Goal: Information Seeking & Learning: Learn about a topic

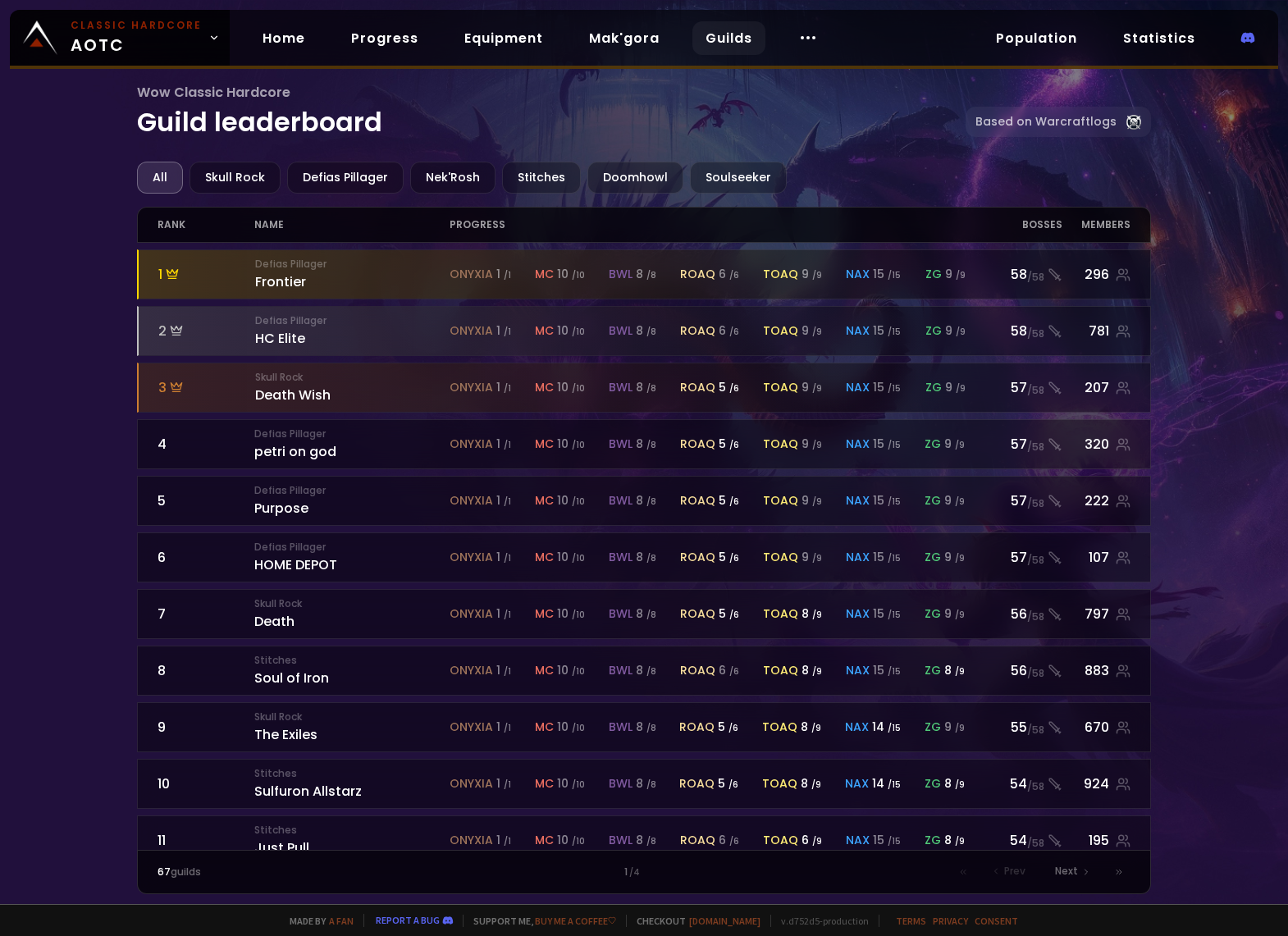
click at [83, 557] on div "Wow Classic Hardcore Guild leaderboard Based on Warcraftlogs All Skull Rock Def…" at bounding box center [644, 452] width 1288 height 904
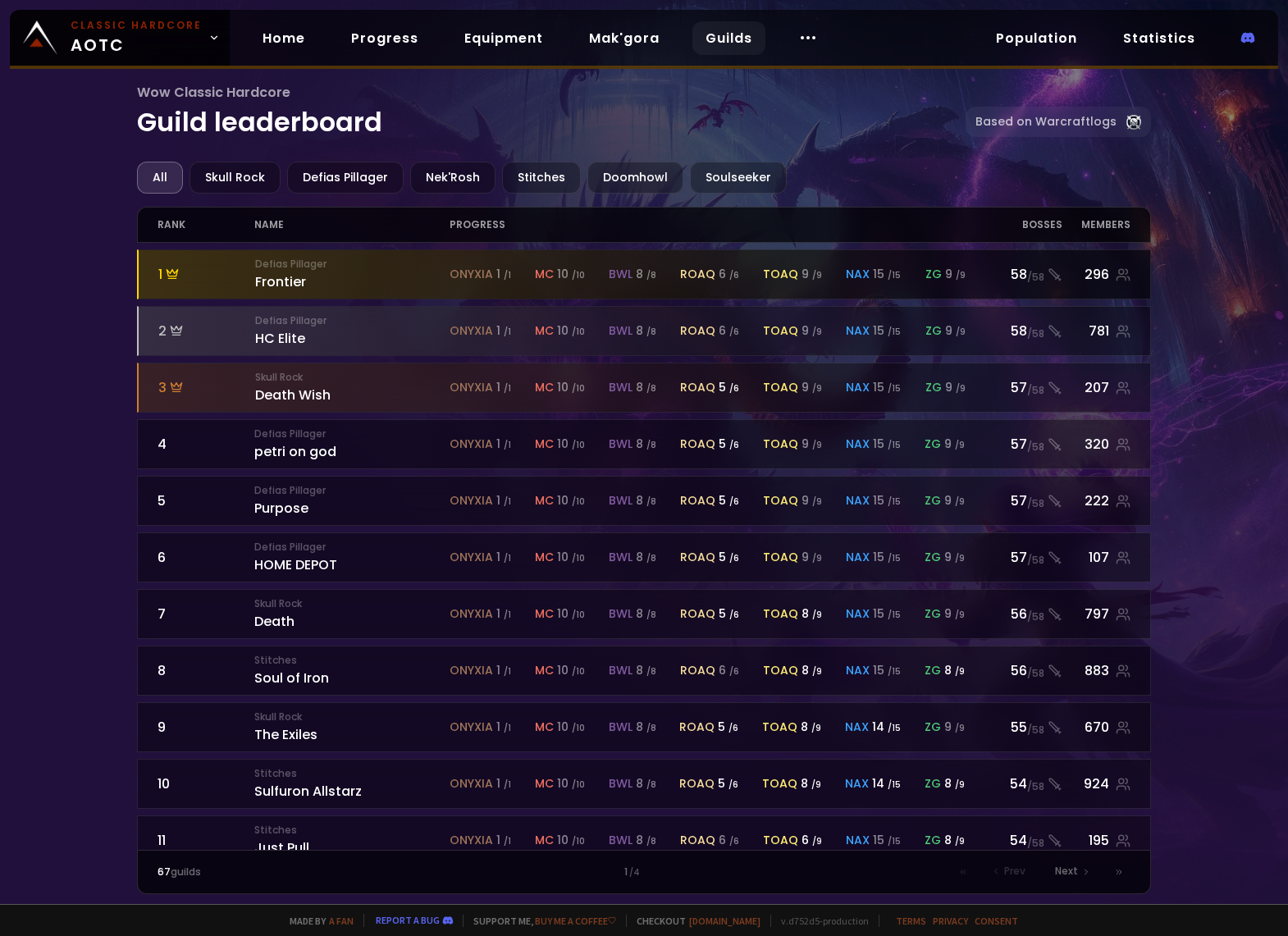
click at [278, 280] on div "Defias Pillager Frontier" at bounding box center [352, 274] width 194 height 36
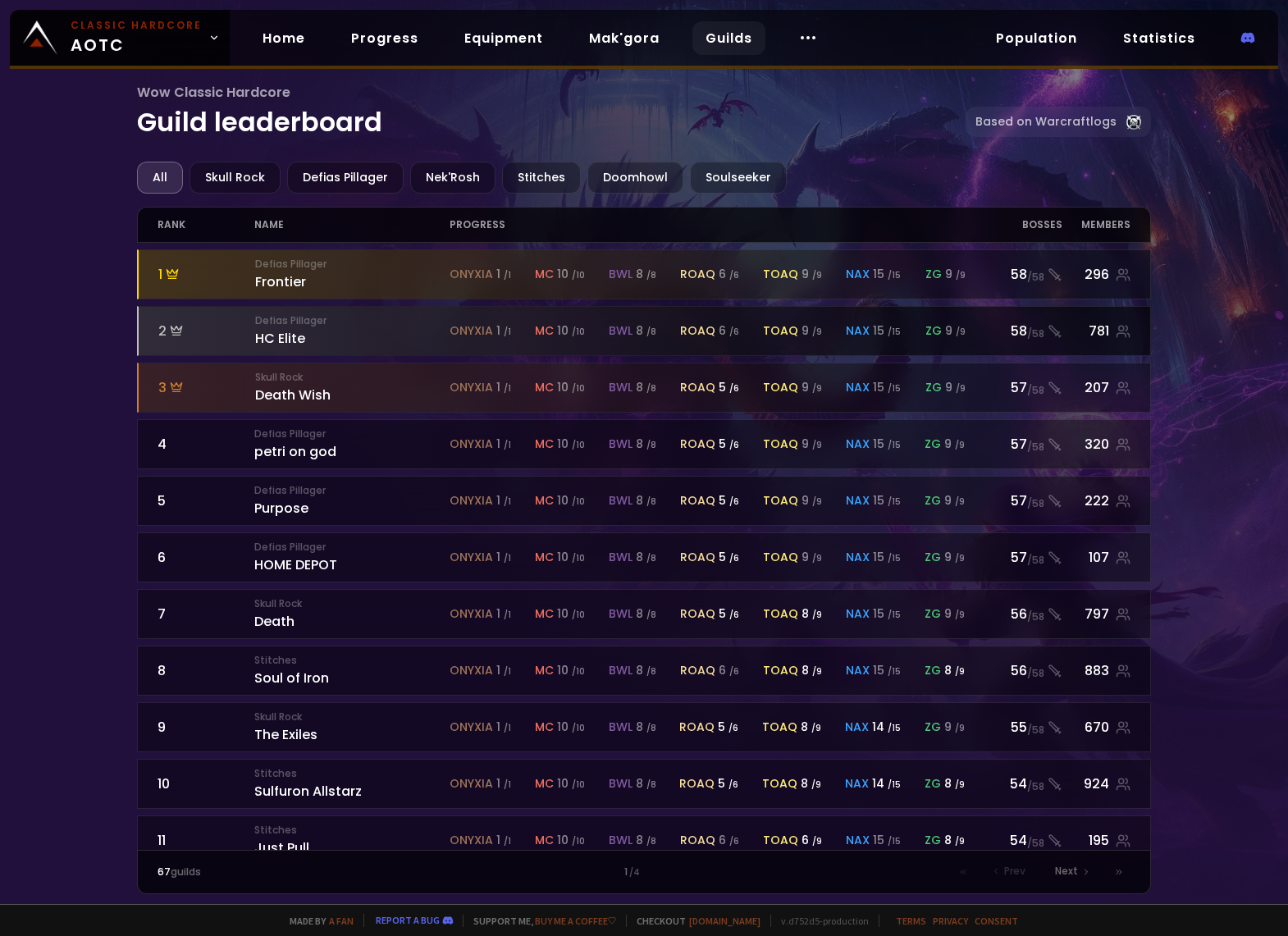
click at [279, 330] on div "Defias Pillager HC Elite" at bounding box center [352, 331] width 194 height 36
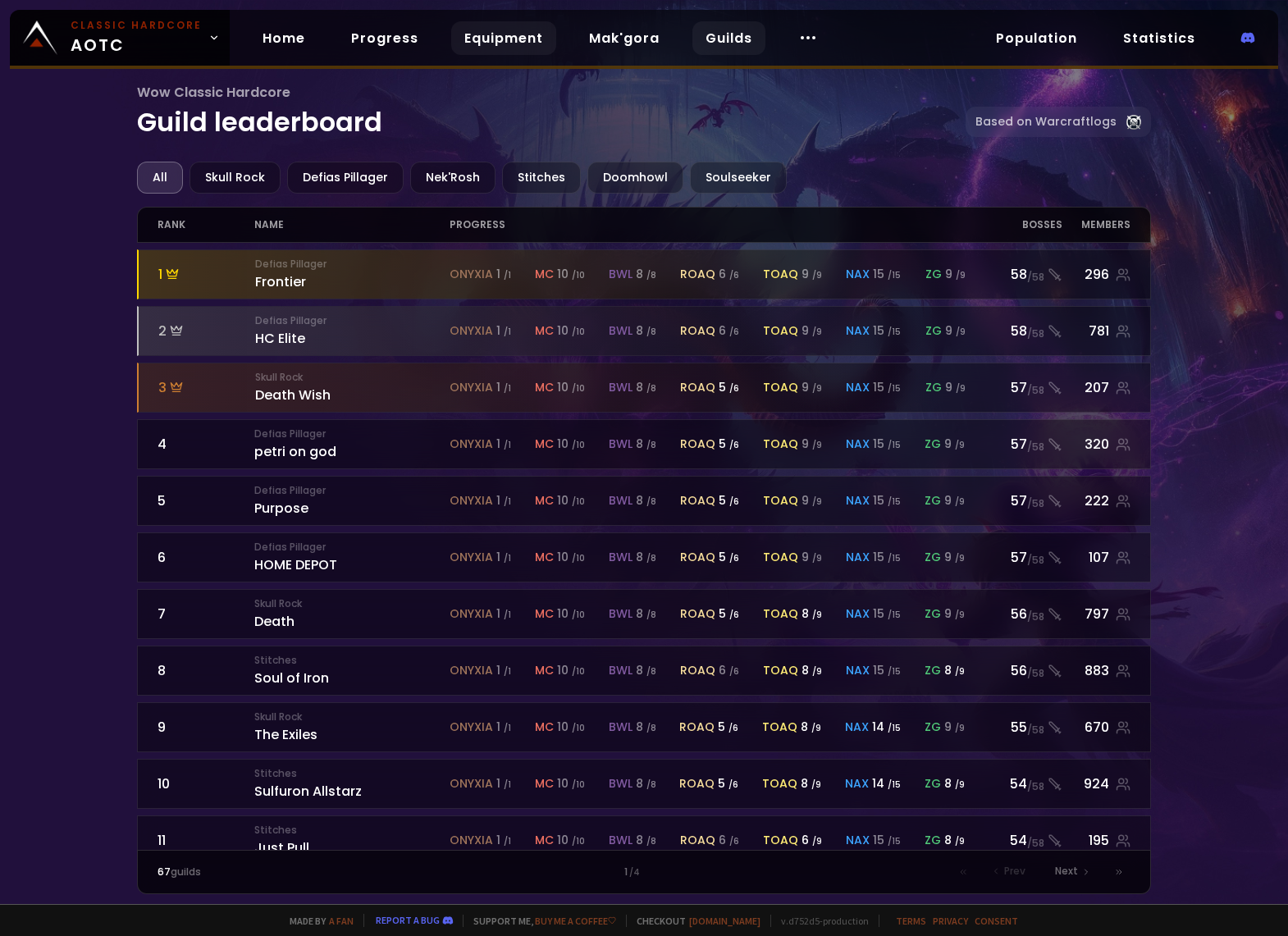
click at [482, 43] on link "Equipment" at bounding box center [504, 38] width 105 height 34
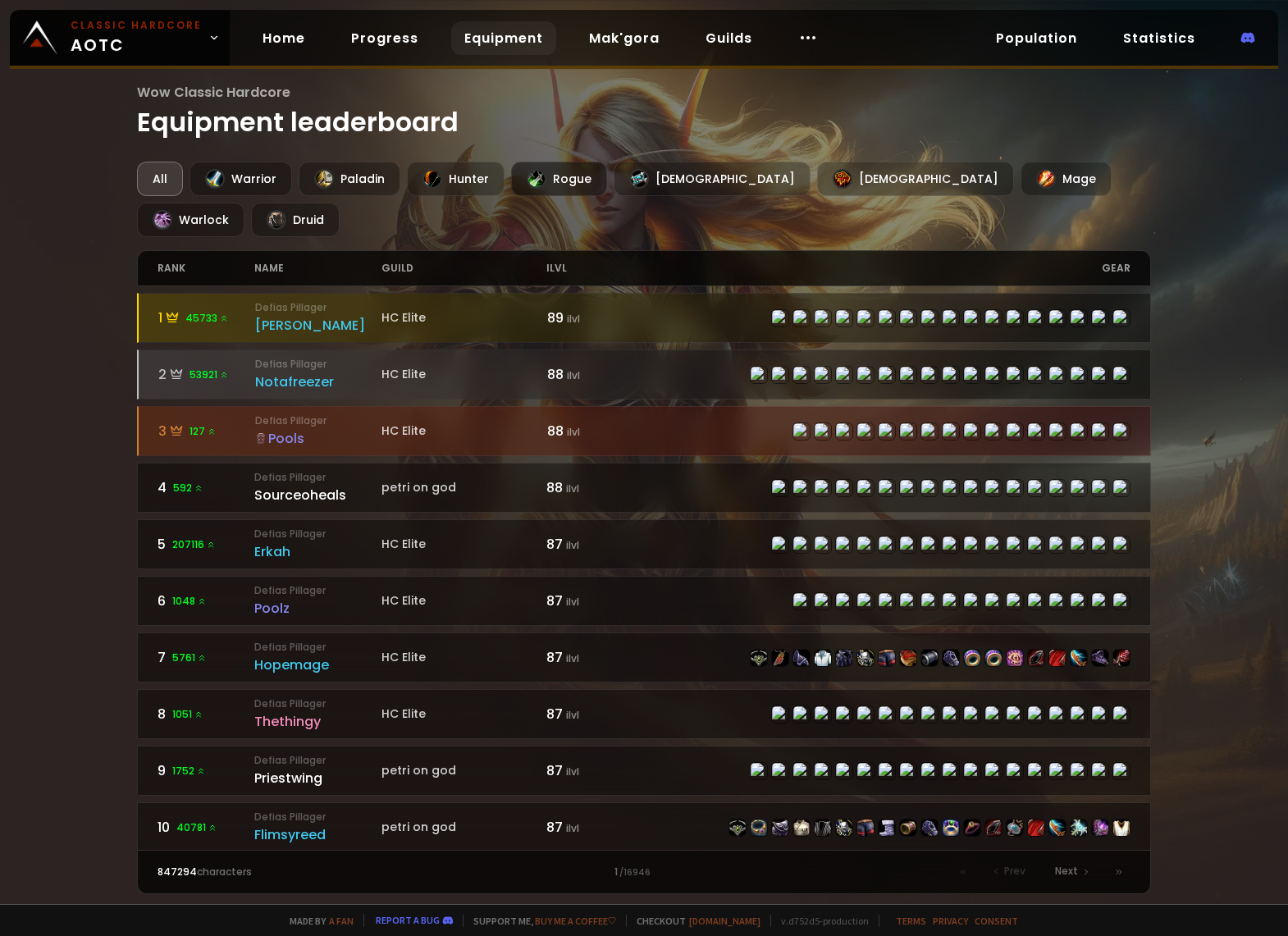
click at [536, 171] on div at bounding box center [537, 179] width 20 height 20
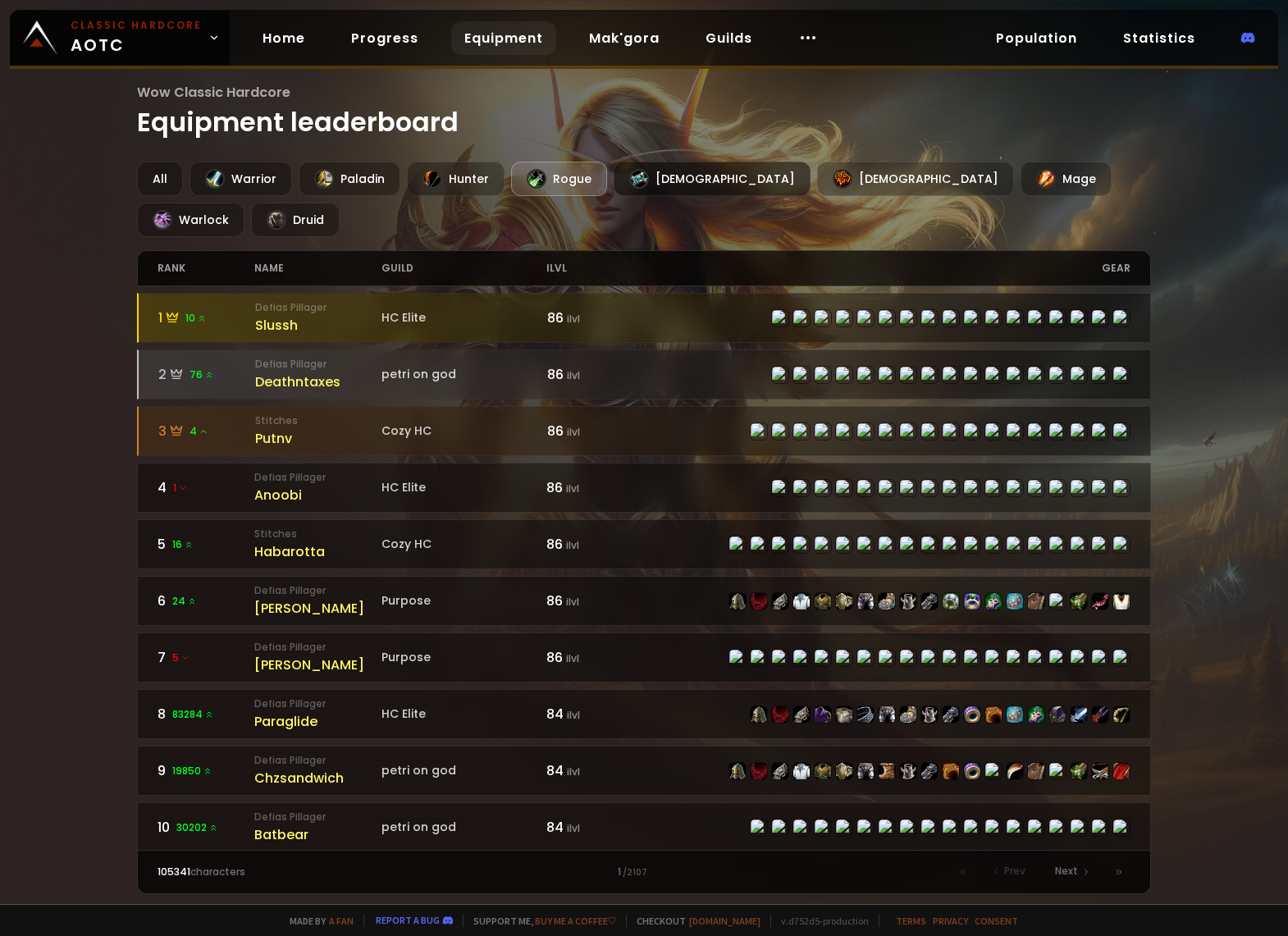
click at [621, 175] on div "[DEMOGRAPHIC_DATA]" at bounding box center [711, 179] width 197 height 35
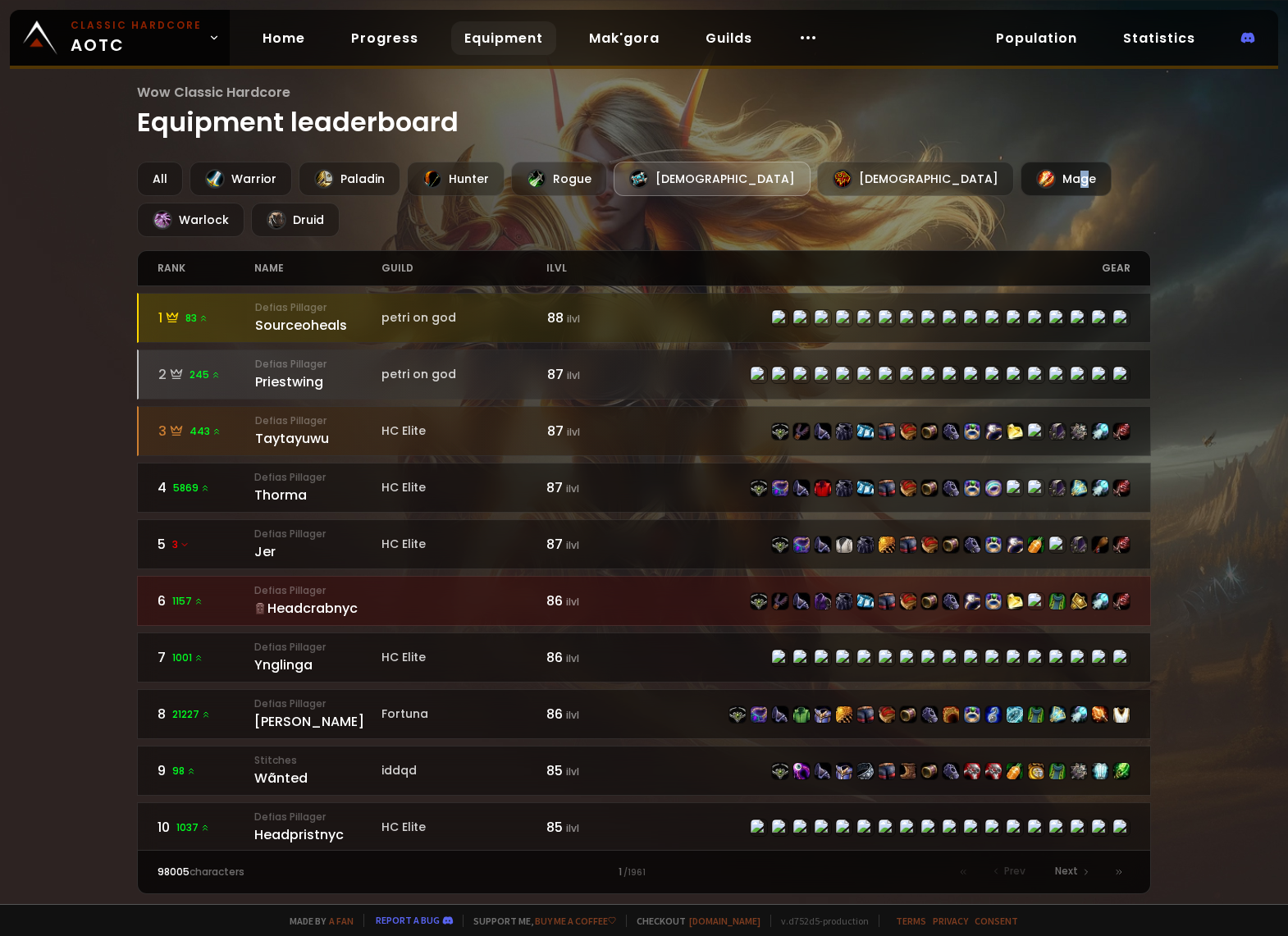
click at [1020, 183] on div "Mage" at bounding box center [1065, 179] width 91 height 35
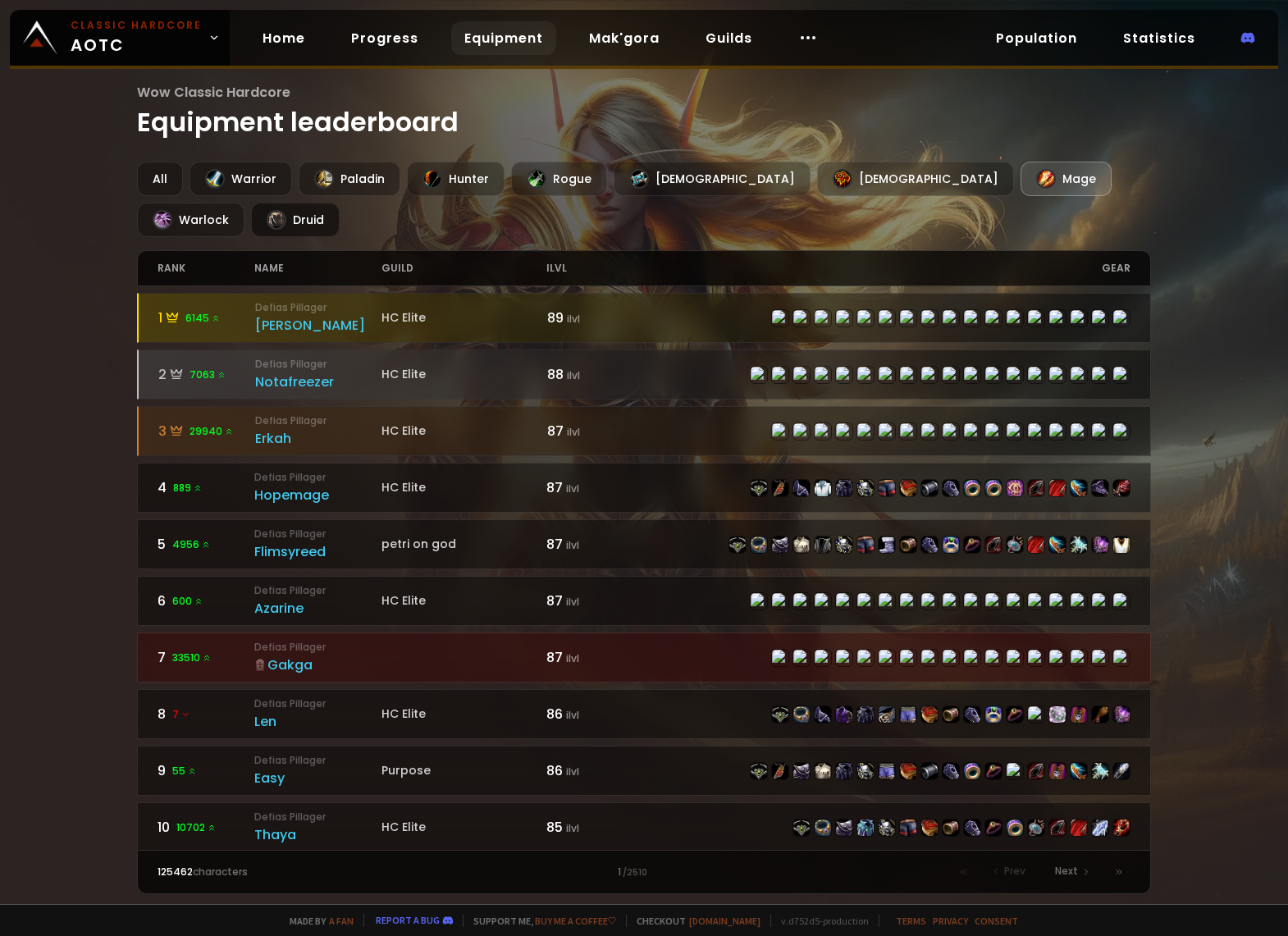
click at [339, 203] on div "Druid" at bounding box center [296, 220] width 89 height 35
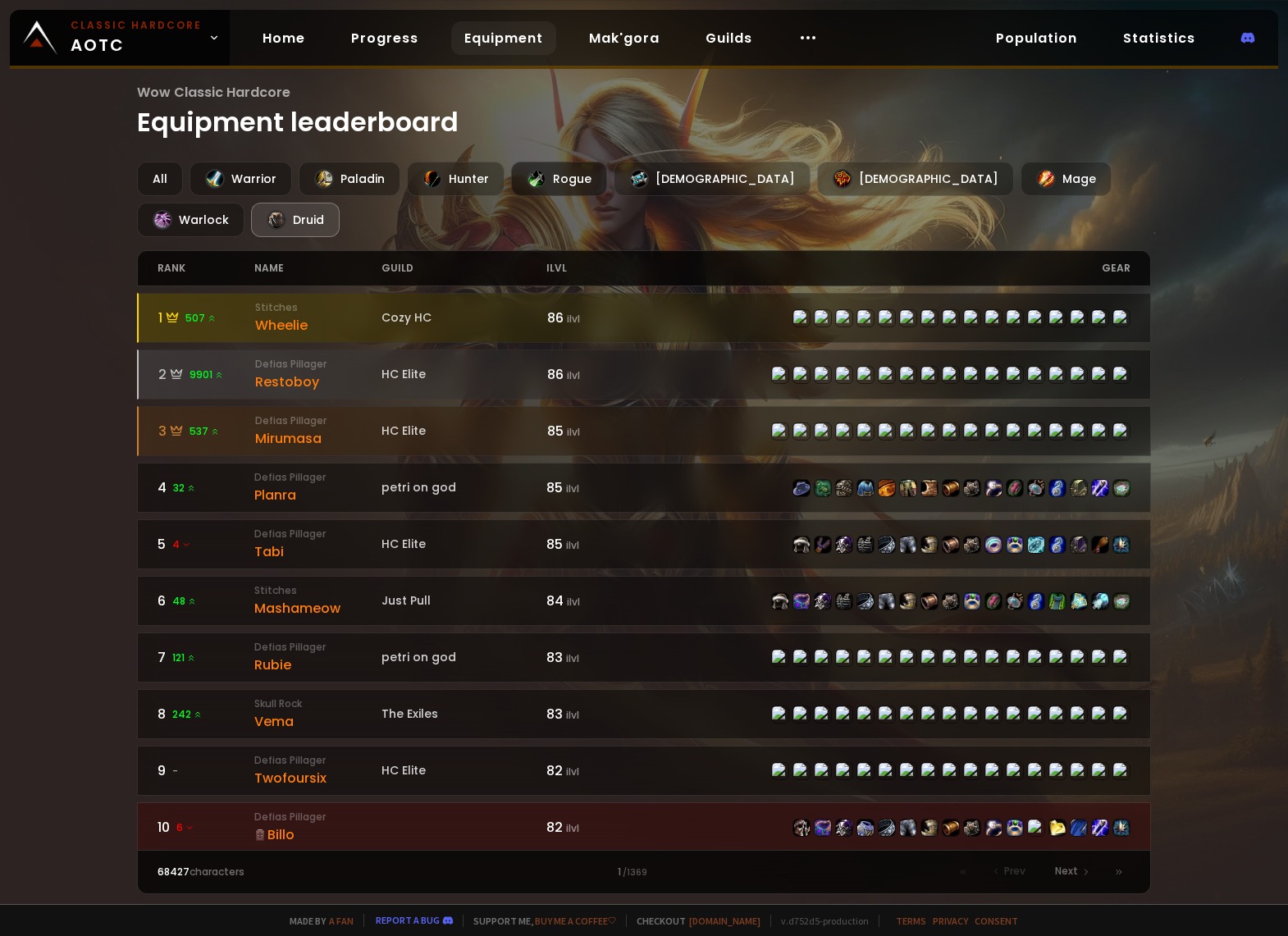
click at [554, 186] on div "Rogue" at bounding box center [559, 179] width 96 height 35
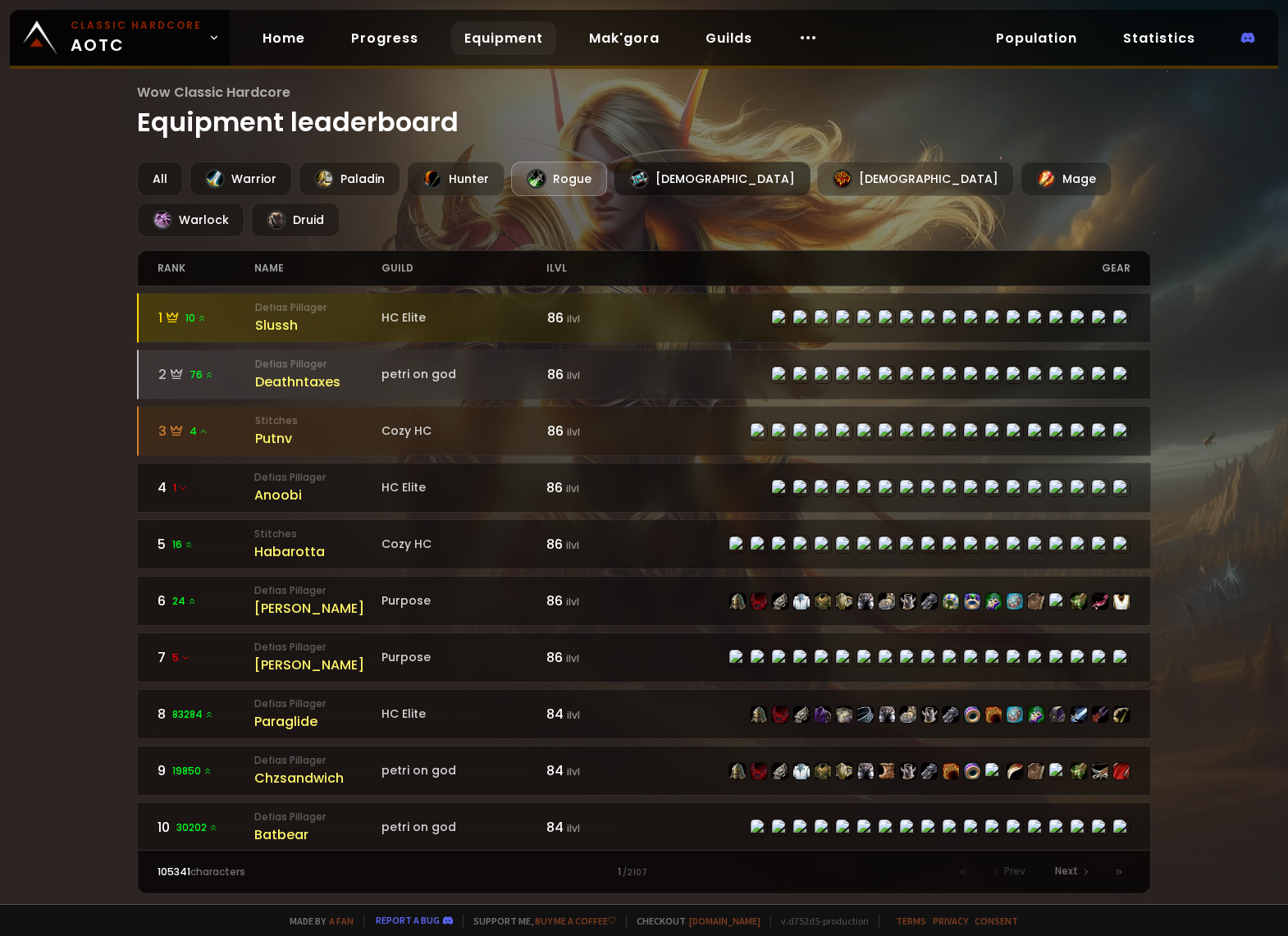
click at [649, 183] on div "[DEMOGRAPHIC_DATA]" at bounding box center [711, 179] width 197 height 35
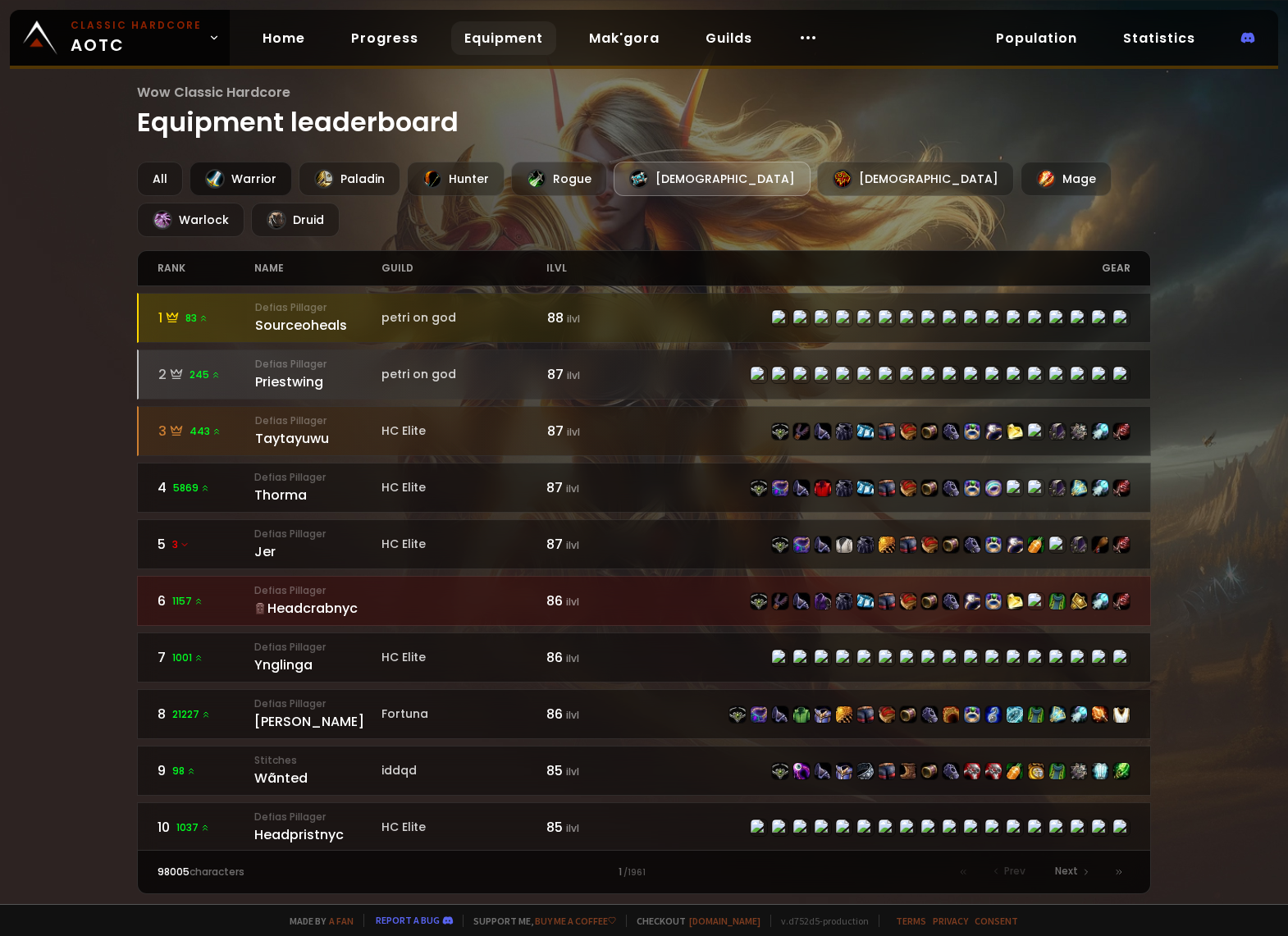
click at [278, 178] on div "Warrior" at bounding box center [240, 179] width 102 height 35
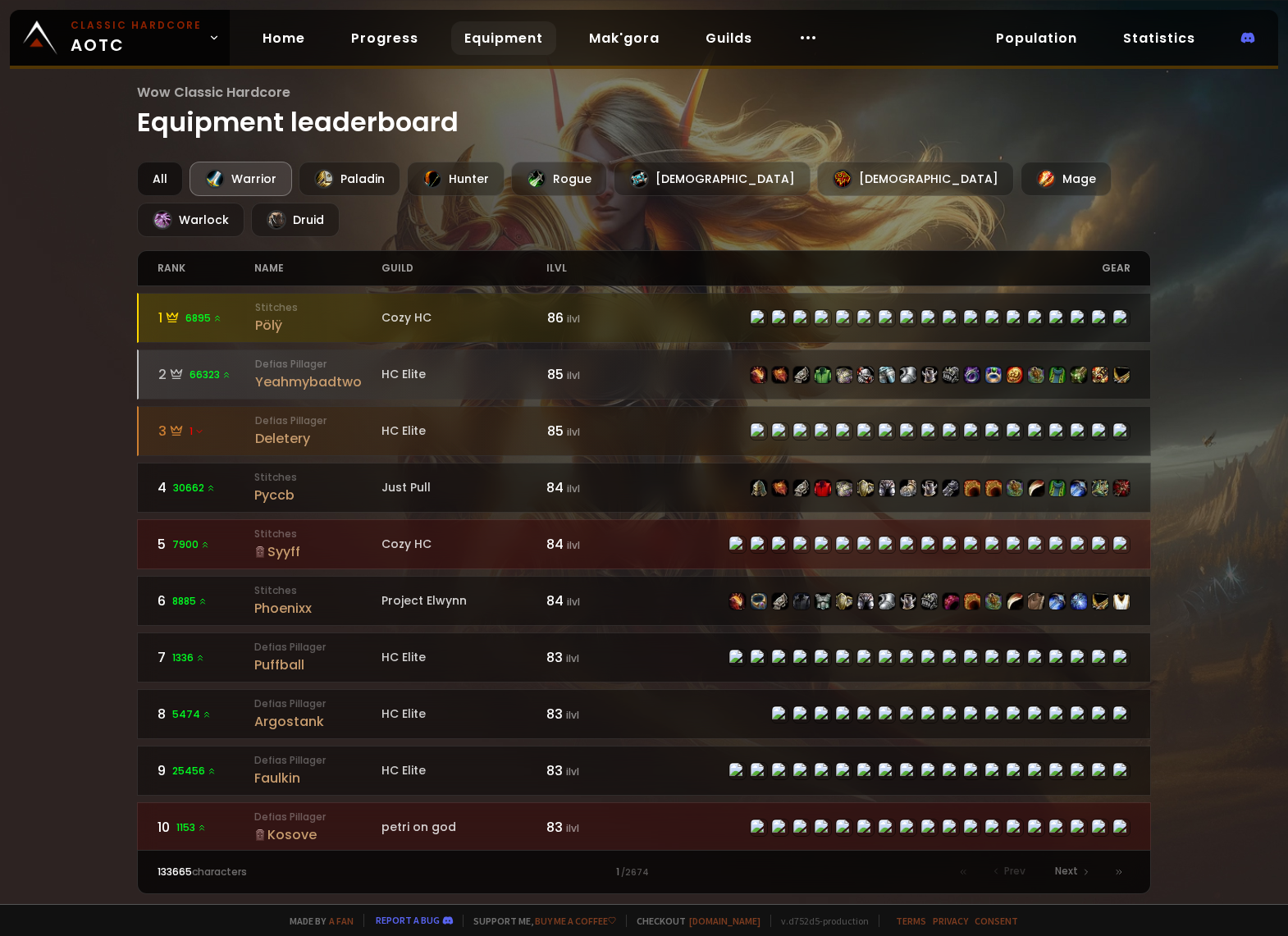
click at [145, 172] on div "All" at bounding box center [160, 179] width 46 height 35
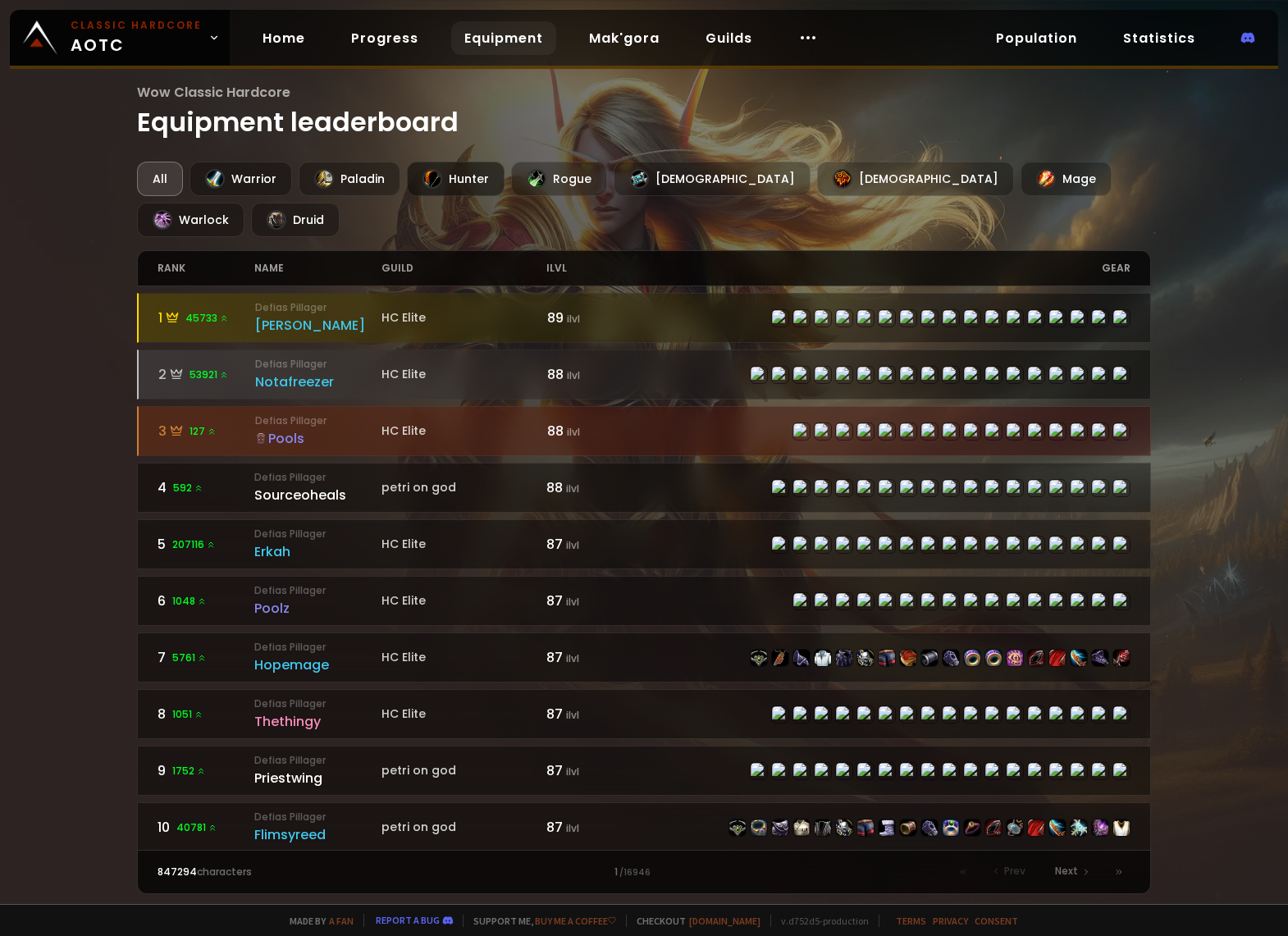
click at [421, 163] on div "Hunter" at bounding box center [456, 179] width 98 height 35
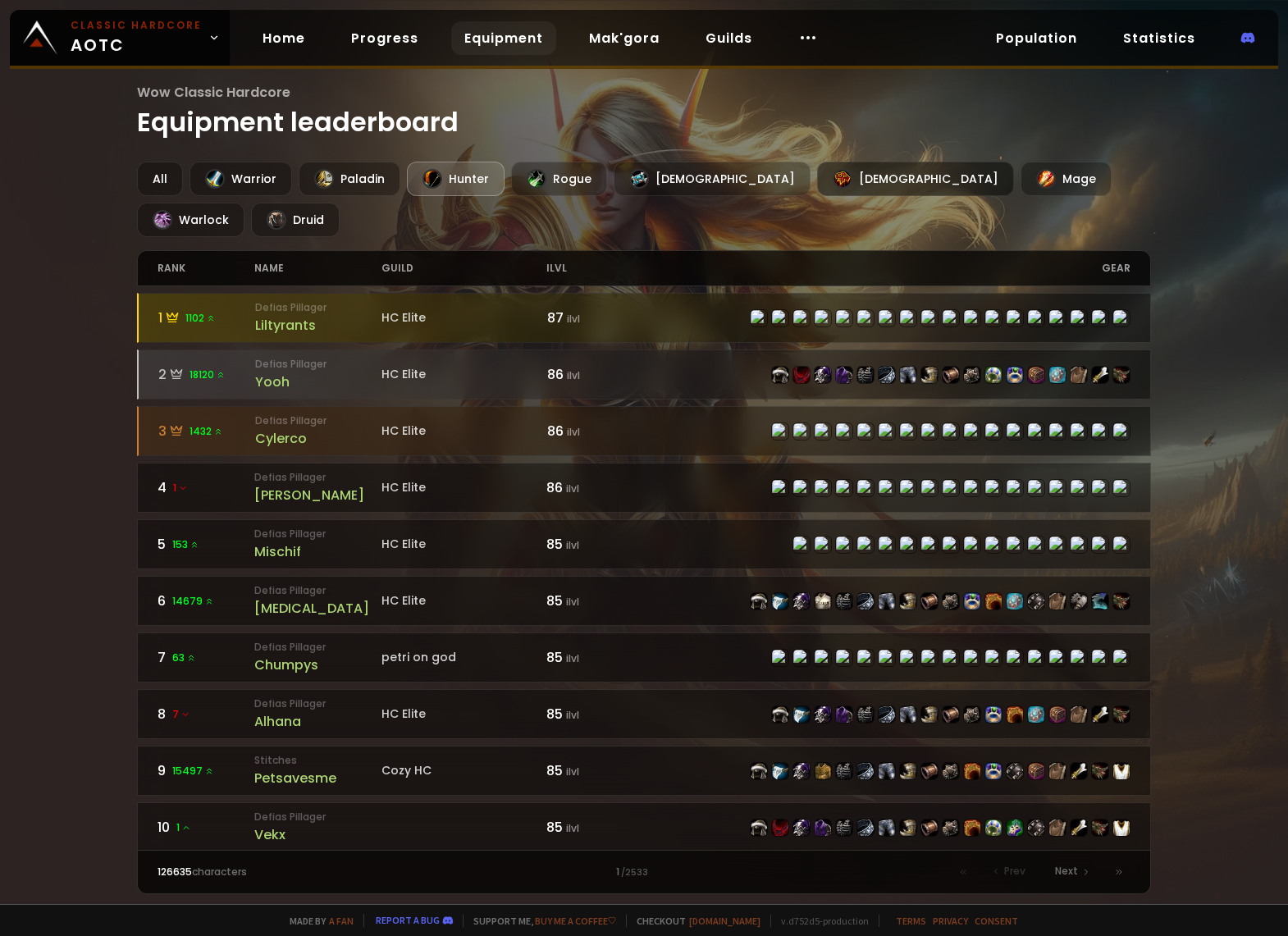
click at [817, 176] on div "[DEMOGRAPHIC_DATA]" at bounding box center [915, 179] width 197 height 35
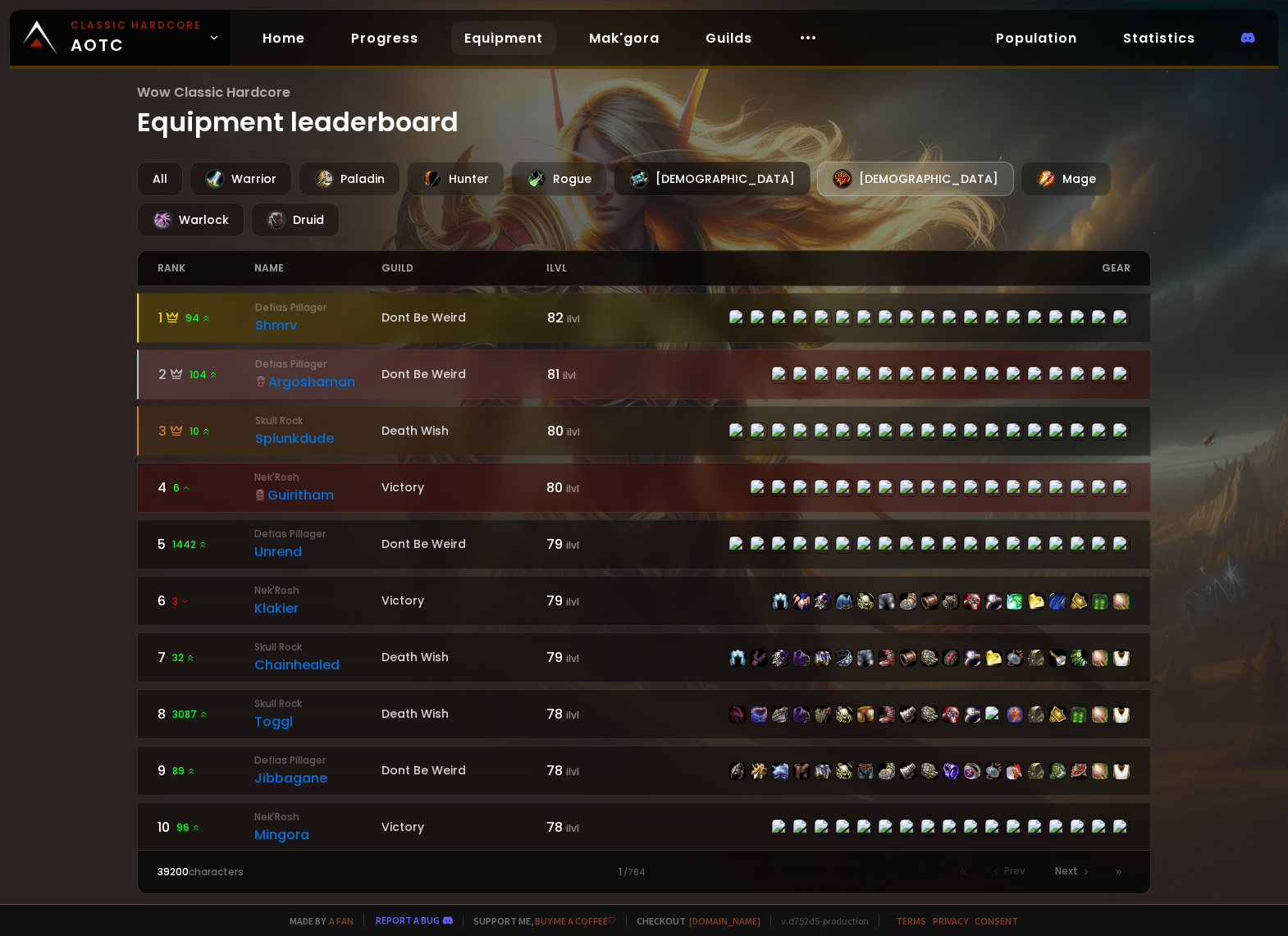
click at [645, 174] on div "[DEMOGRAPHIC_DATA]" at bounding box center [711, 179] width 197 height 35
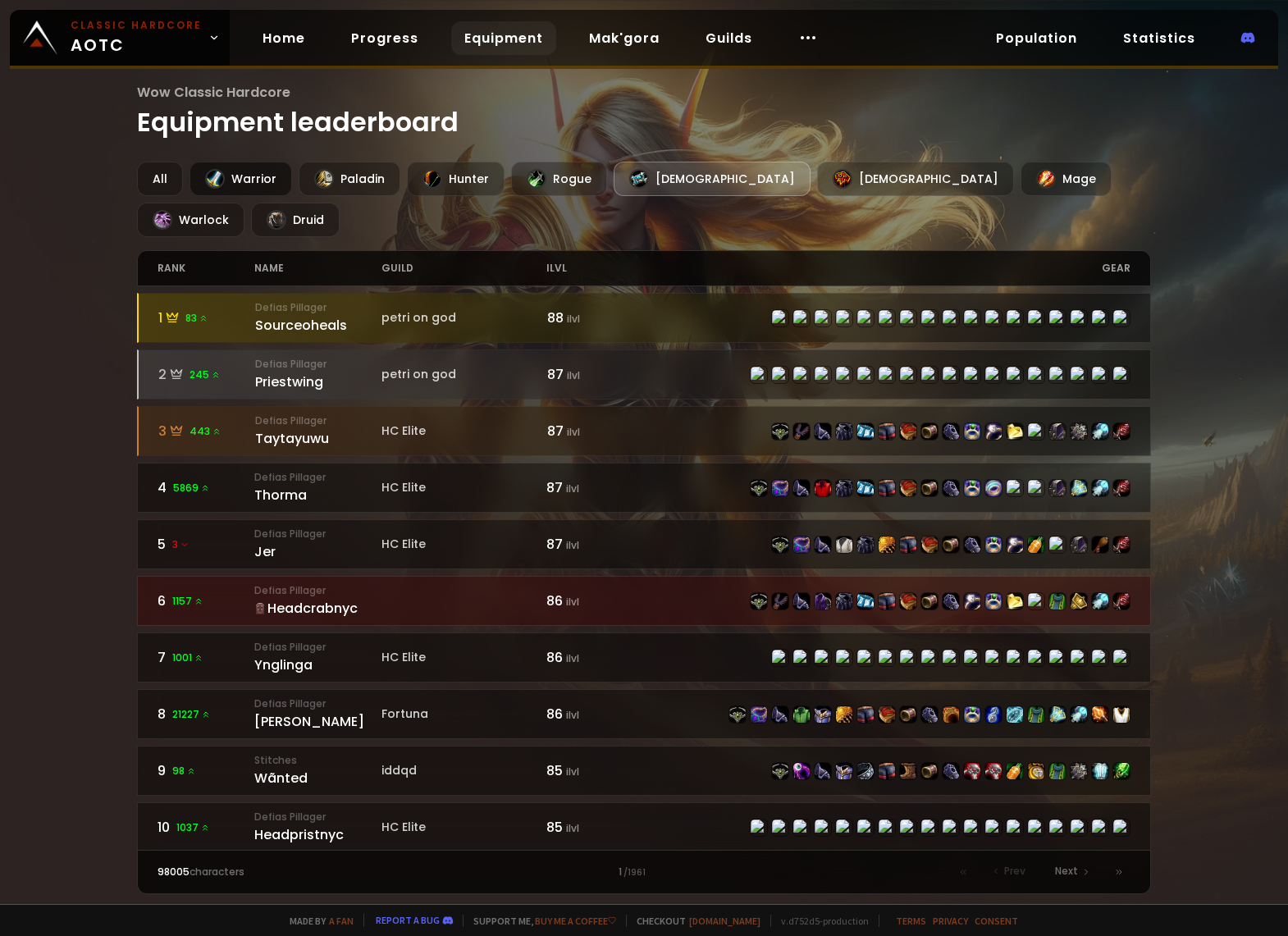
click at [248, 191] on div "Warrior" at bounding box center [240, 179] width 102 height 35
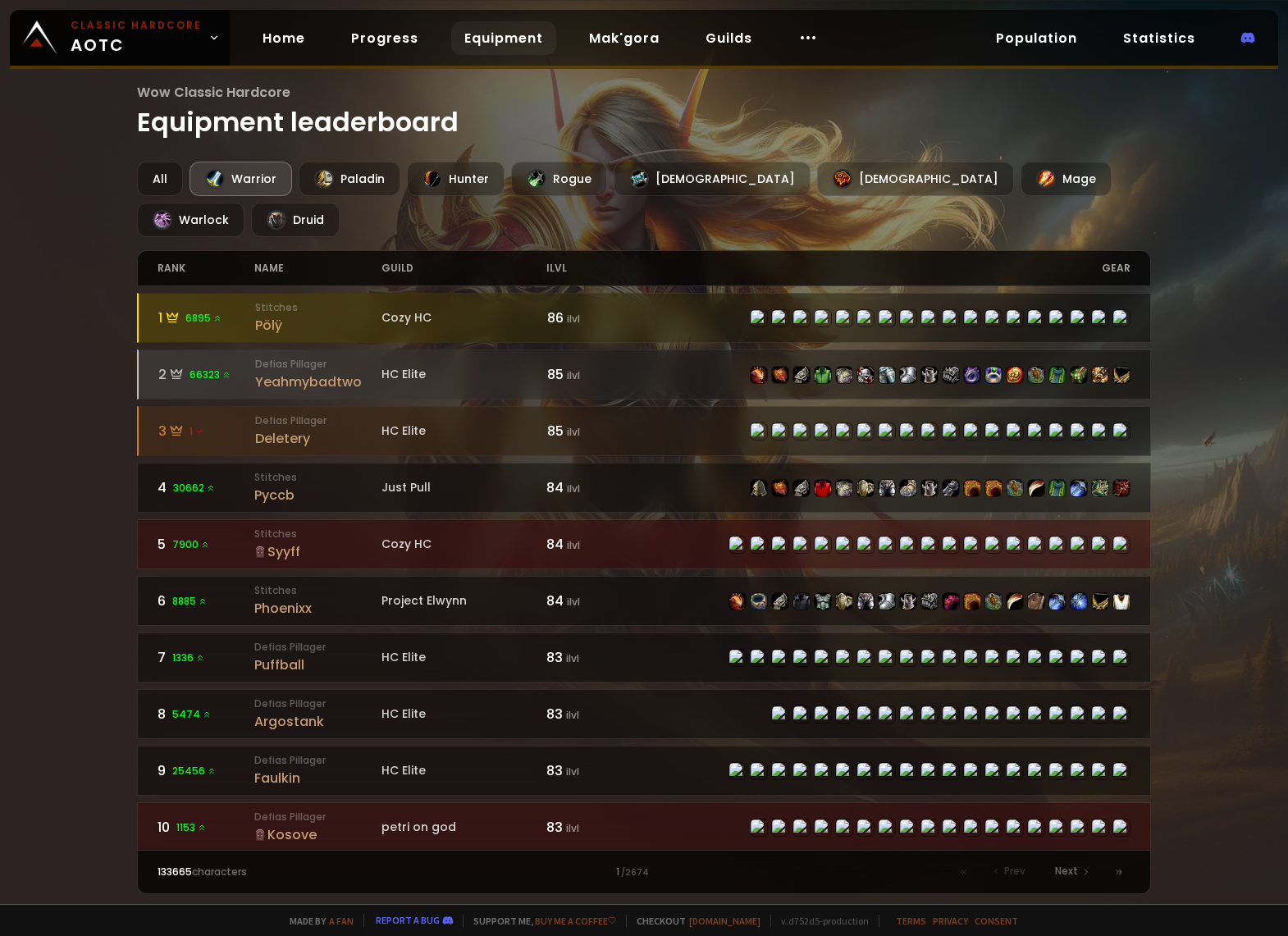
click at [169, 159] on main "Wow Classic Hardcore Equipment leaderboard All Warrior Paladin Hunter Rogue Pri…" at bounding box center [644, 488] width 1015 height 812
click at [161, 175] on div "All" at bounding box center [160, 179] width 46 height 35
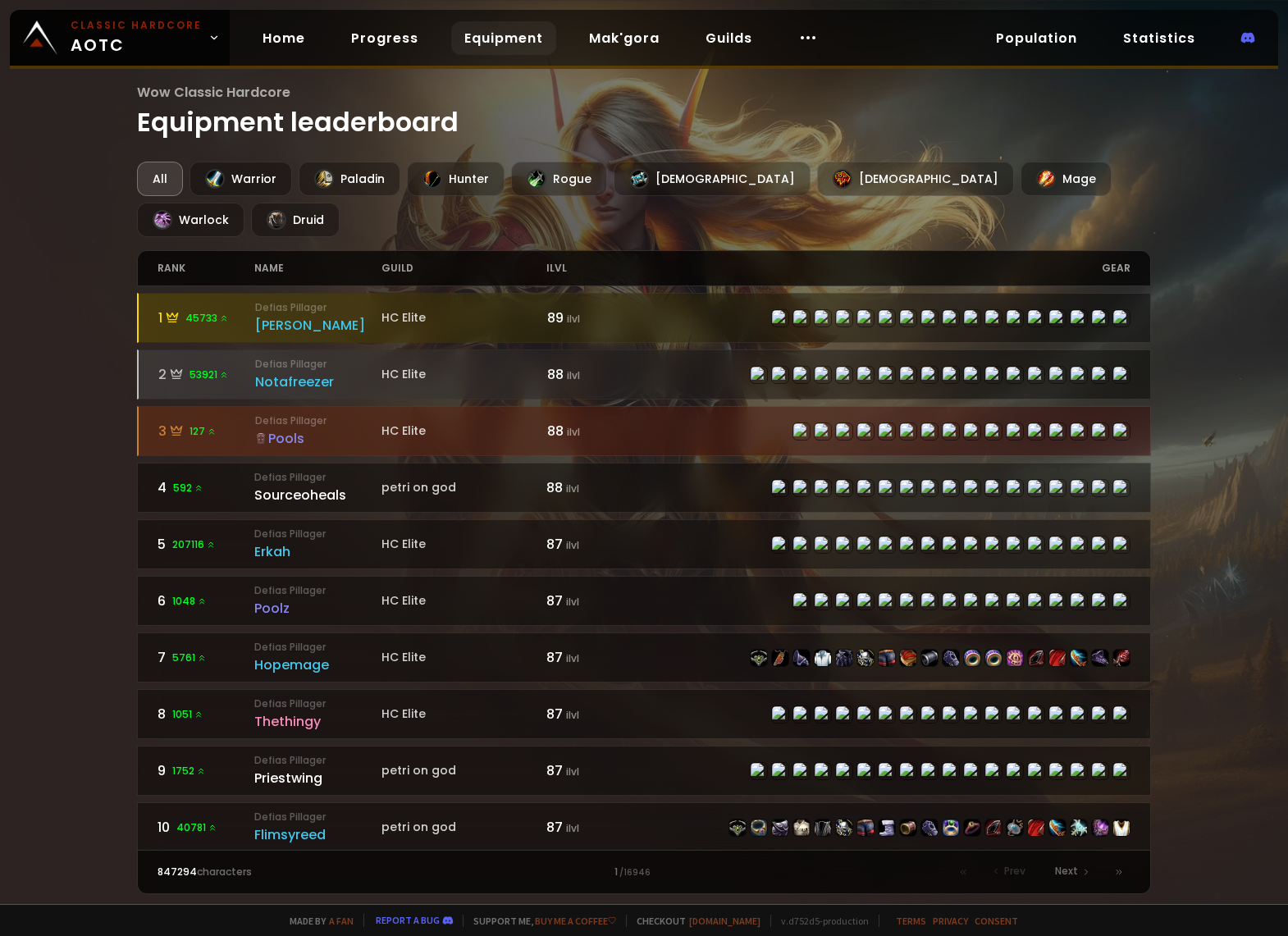
drag, startPoint x: 346, startPoint y: 156, endPoint x: 334, endPoint y: 145, distance: 16.3
